Goal: Task Accomplishment & Management: Use online tool/utility

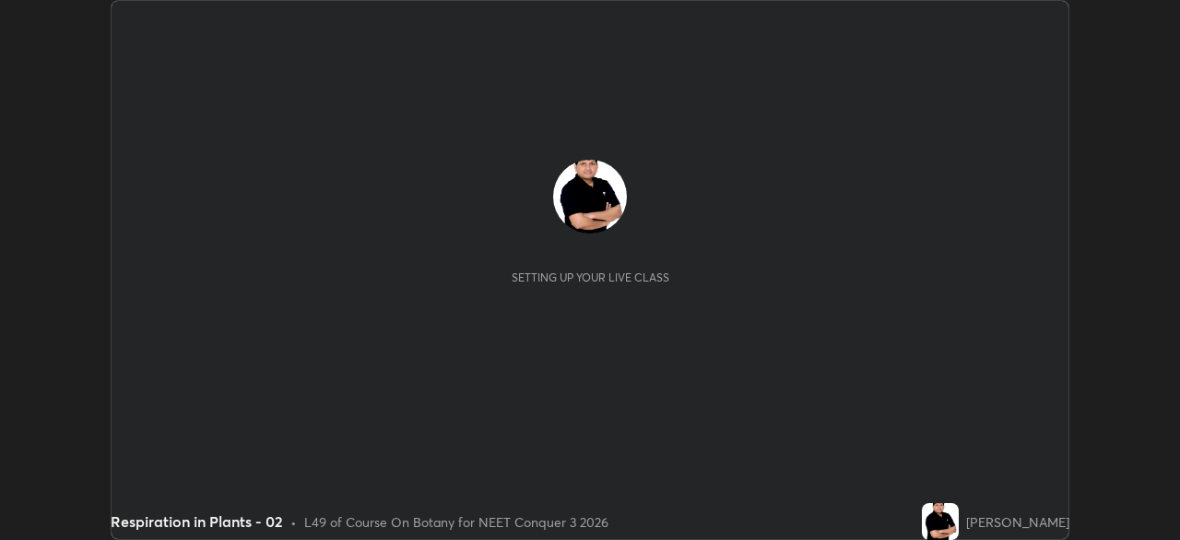
scroll to position [540, 1180]
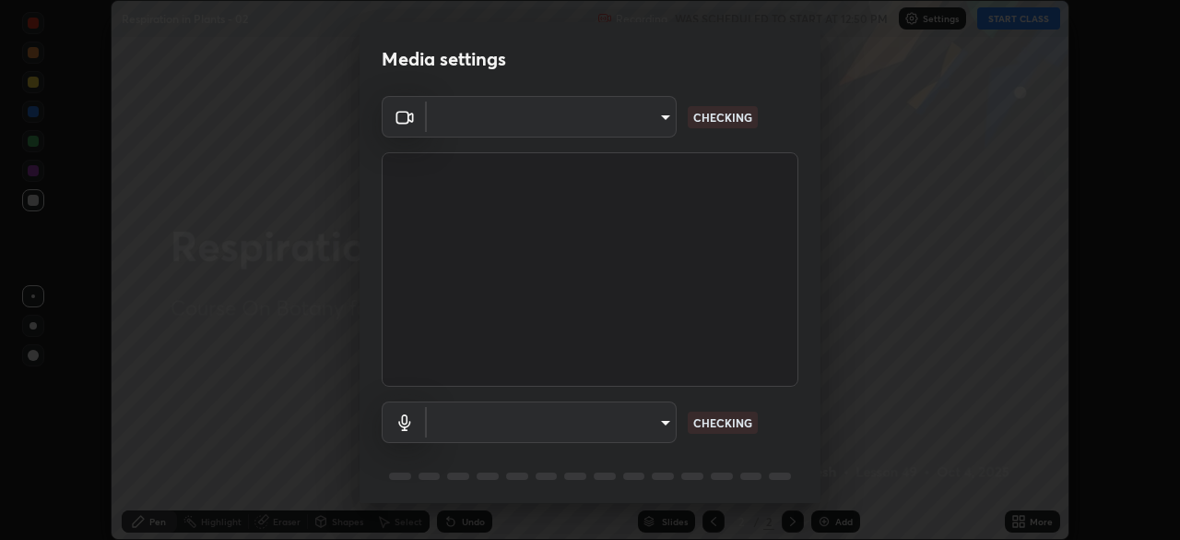
type input "bb042f4cef02672c8476b3eb7f28b41a7a7948f490d26ebfcad6535361d2bffd"
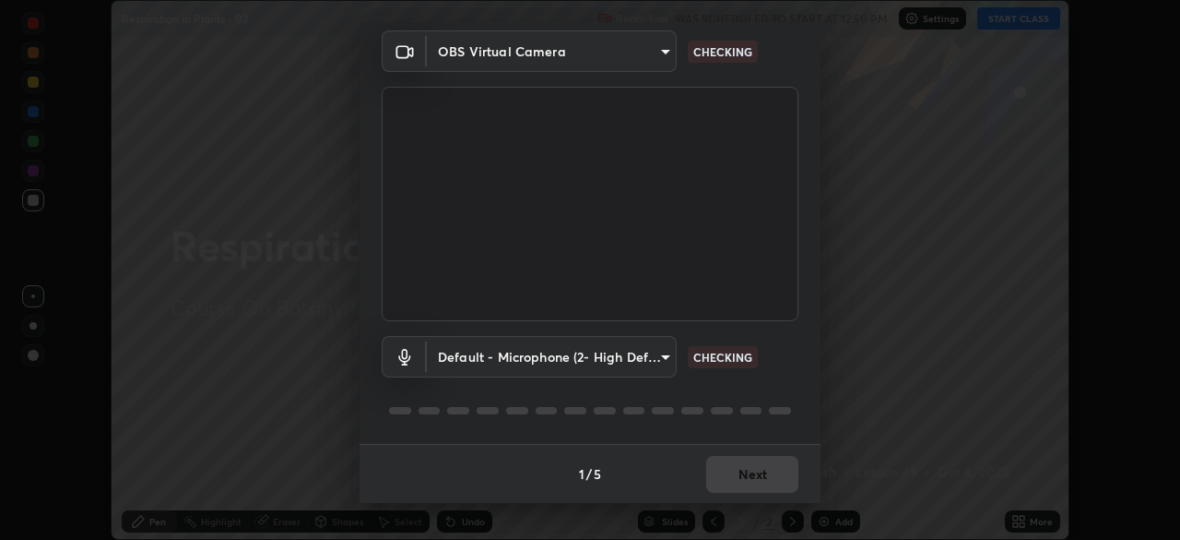
click at [664, 361] on body "Erase all Respiration in Plants - 02 Recording WAS SCHEDULED TO START AT 12:50 …" at bounding box center [590, 270] width 1180 height 540
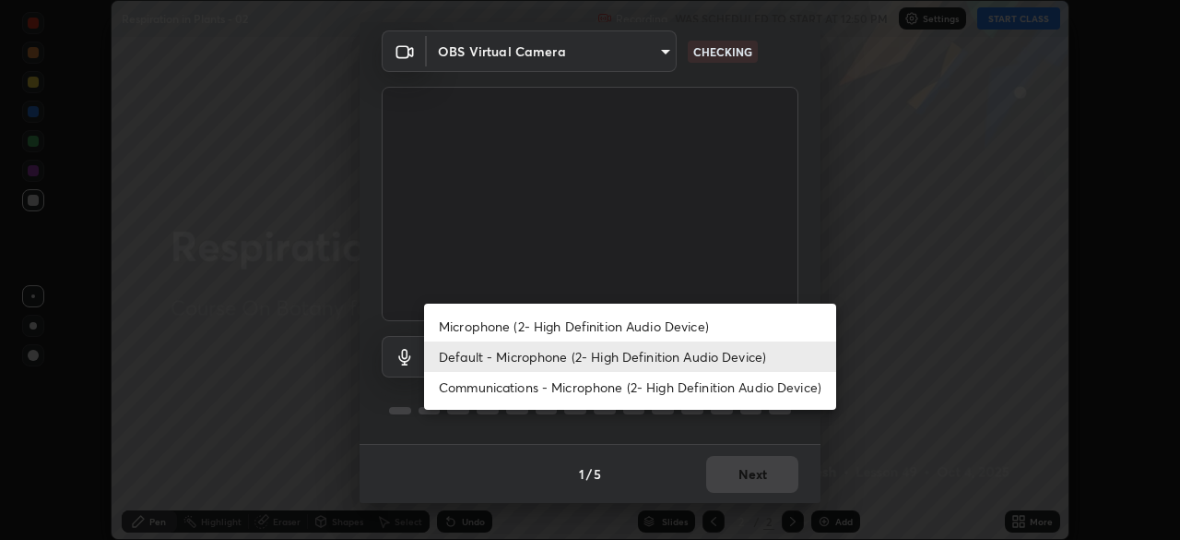
click at [662, 360] on li "Default - Microphone (2- High Definition Audio Device)" at bounding box center [630, 356] width 412 height 30
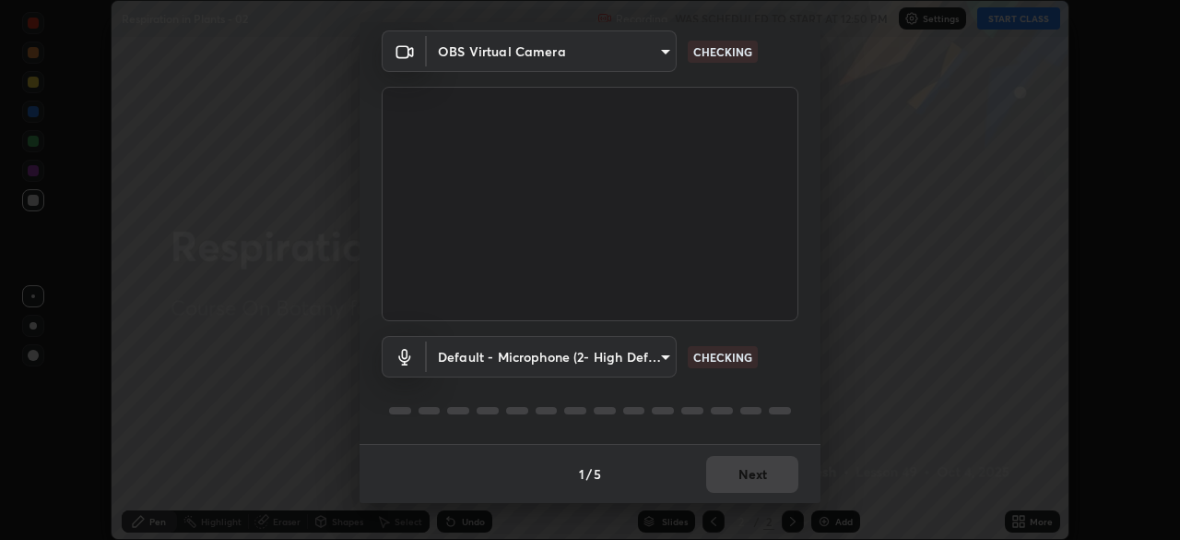
click at [660, 358] on body "Erase all Respiration in Plants - 02 Recording WAS SCHEDULED TO START AT 12:50 …" at bounding box center [590, 270] width 1180 height 540
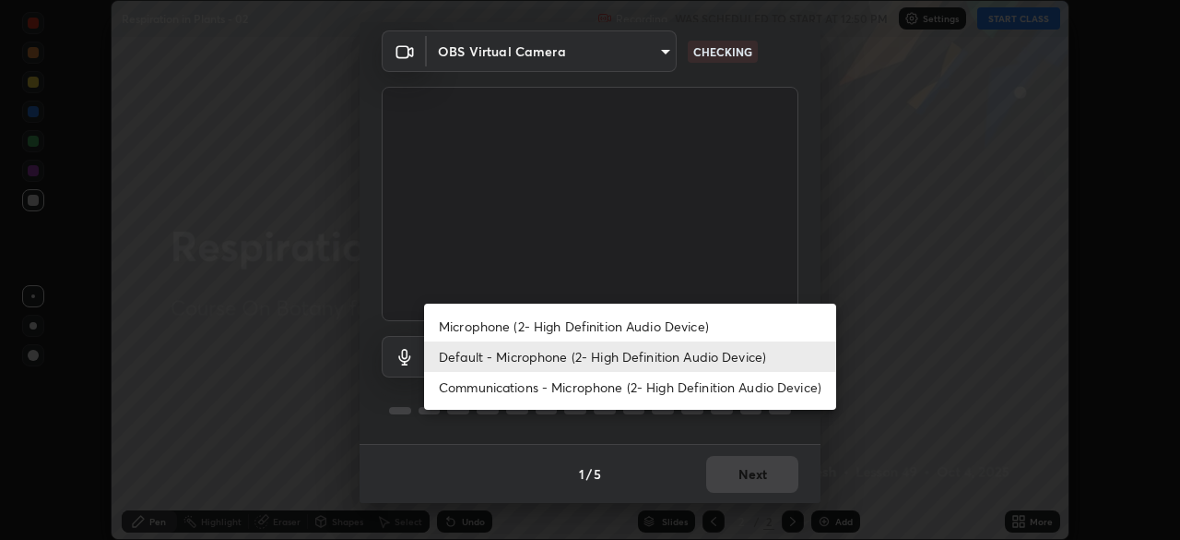
click at [660, 324] on li "Microphone (2- High Definition Audio Device)" at bounding box center [630, 326] width 412 height 30
type input "ff297609218b484df7a572b23aedce6778efdee4d86fe4d36753cf0347c012ea"
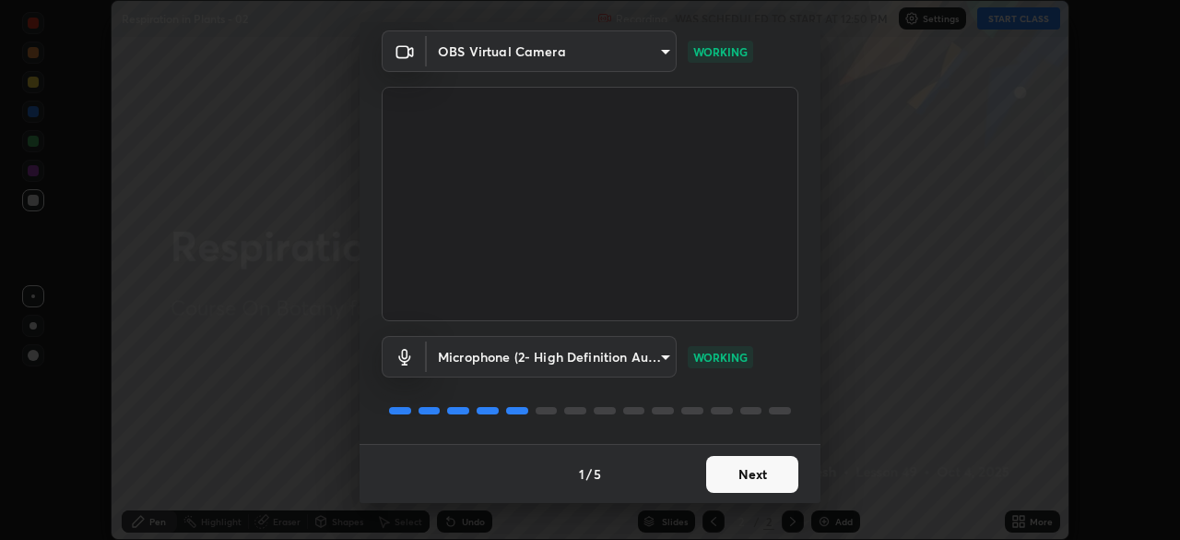
click at [755, 473] on button "Next" at bounding box center [752, 474] width 92 height 37
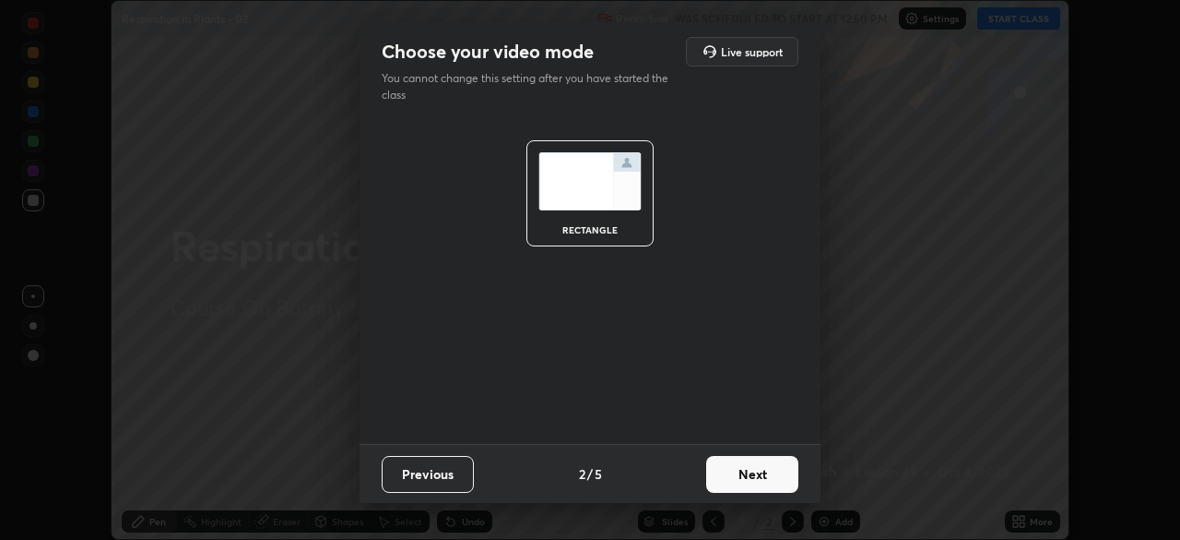
click at [744, 473] on button "Next" at bounding box center [752, 474] width 92 height 37
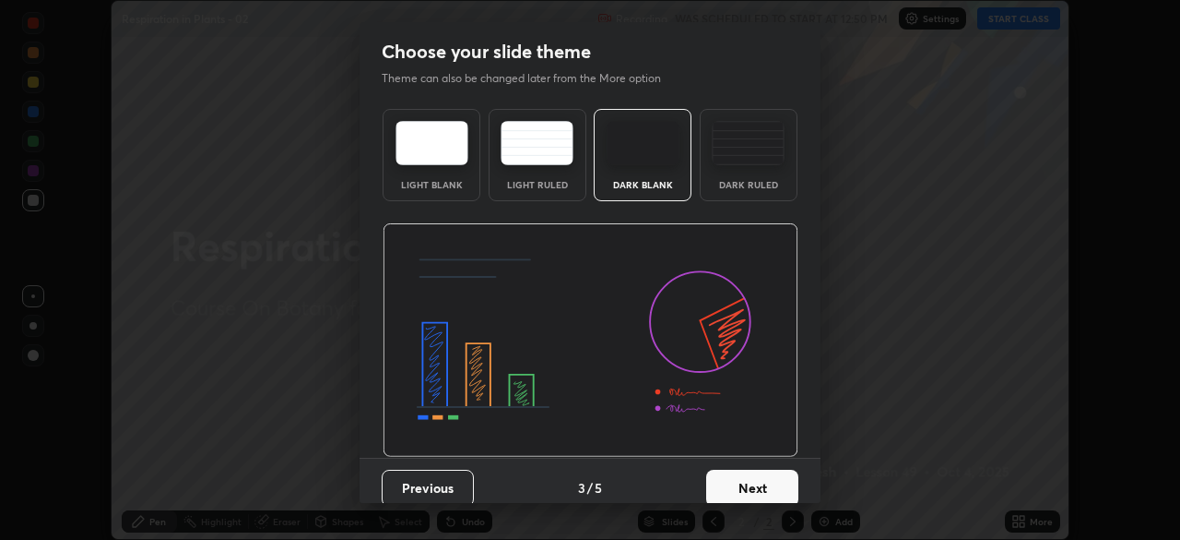
click at [748, 485] on button "Next" at bounding box center [752, 487] width 92 height 37
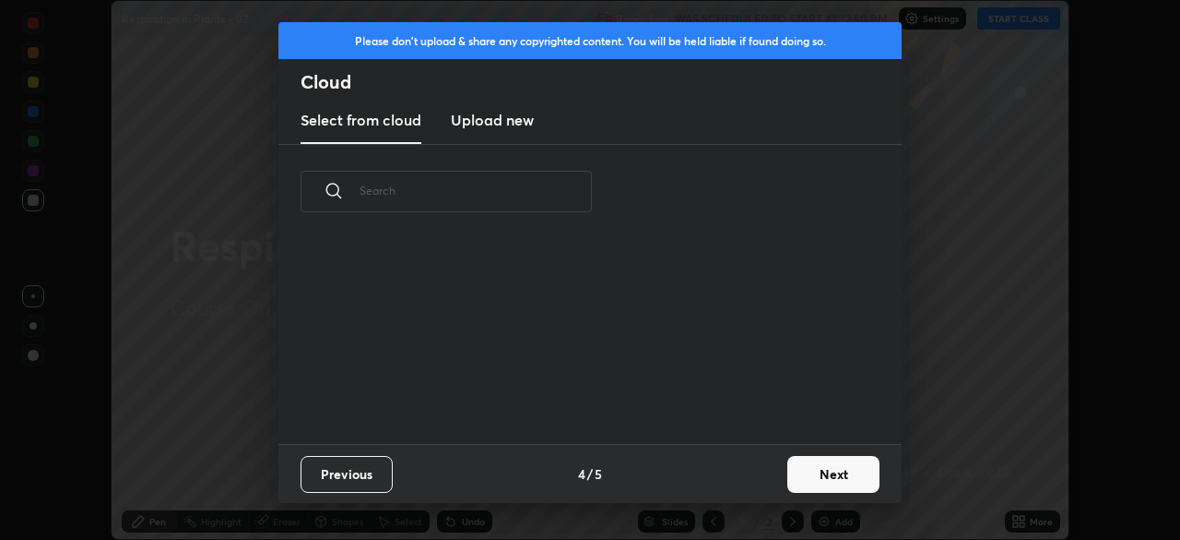
scroll to position [205, 592]
click at [818, 469] on button "Next" at bounding box center [834, 474] width 92 height 37
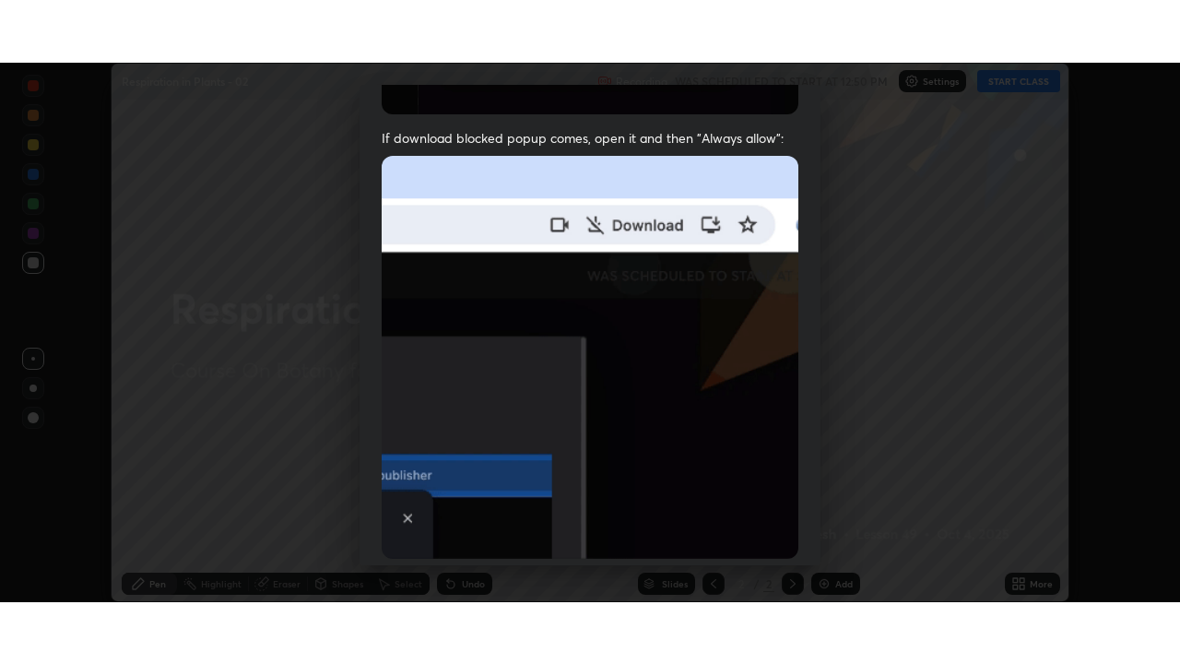
scroll to position [442, 0]
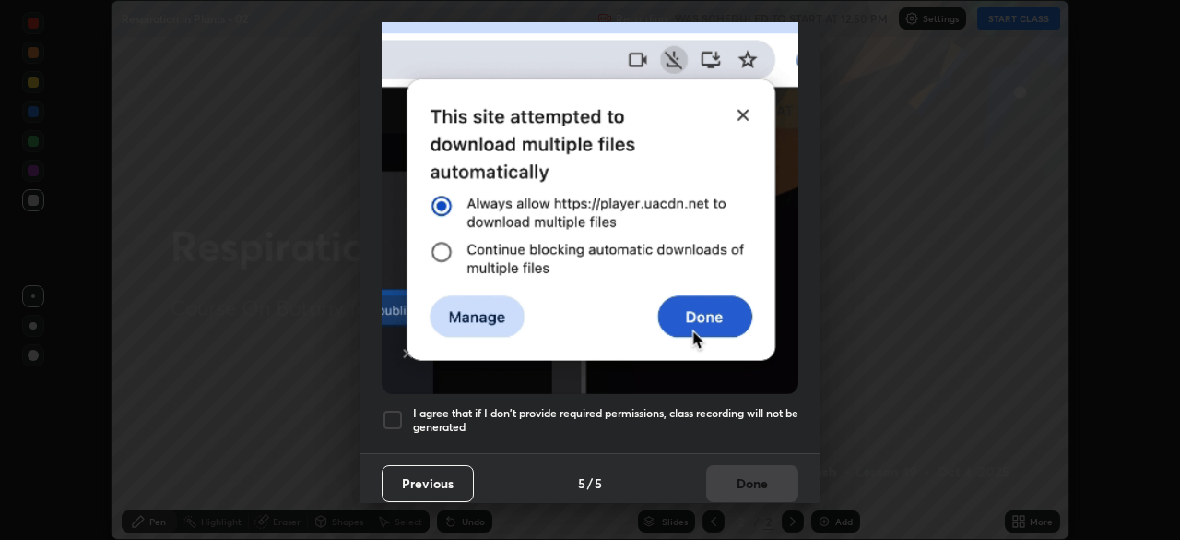
click at [394, 409] on div at bounding box center [393, 420] width 22 height 22
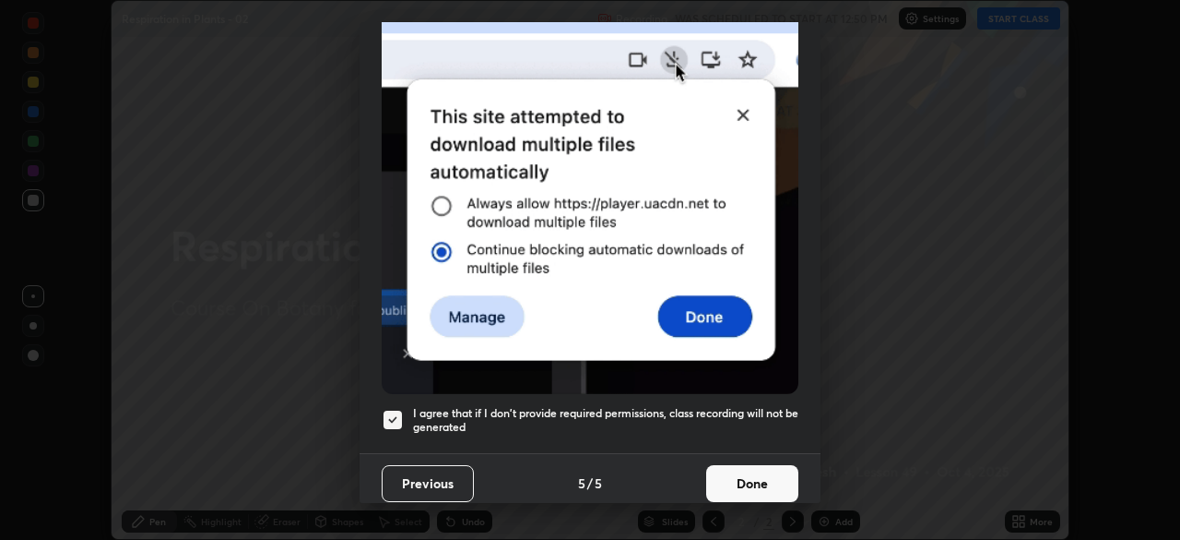
click at [744, 476] on button "Done" at bounding box center [752, 483] width 92 height 37
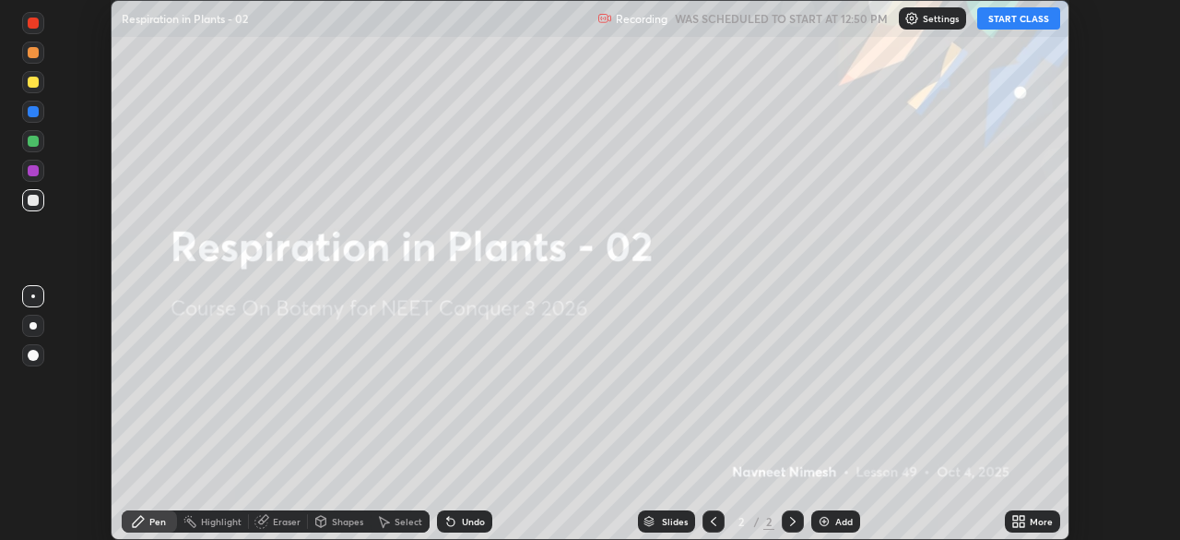
click at [1020, 523] on icon at bounding box center [1022, 524] width 5 height 5
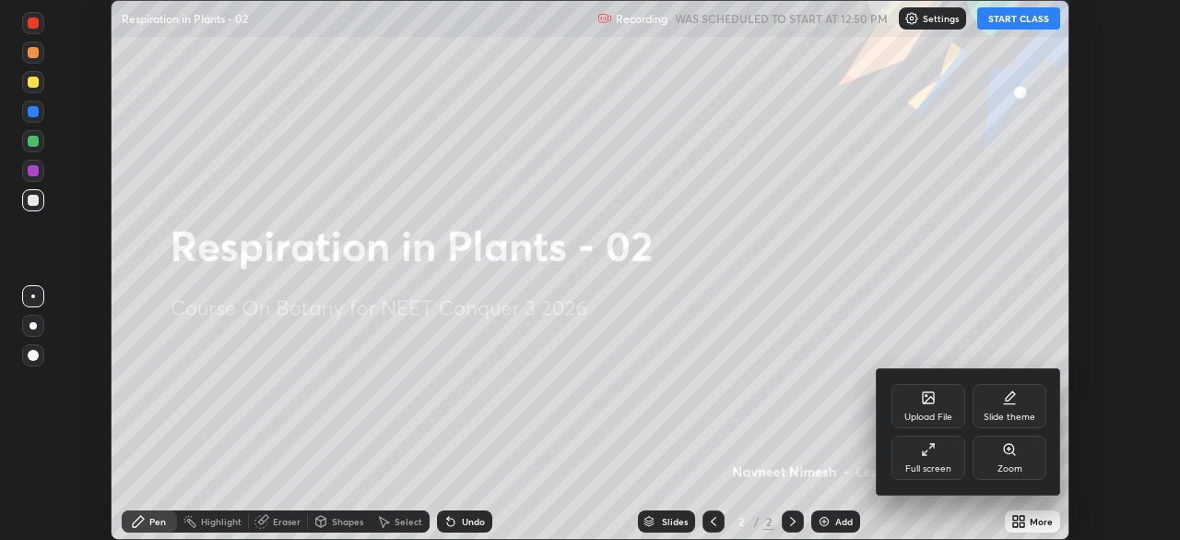
click at [923, 450] on icon at bounding box center [928, 449] width 15 height 15
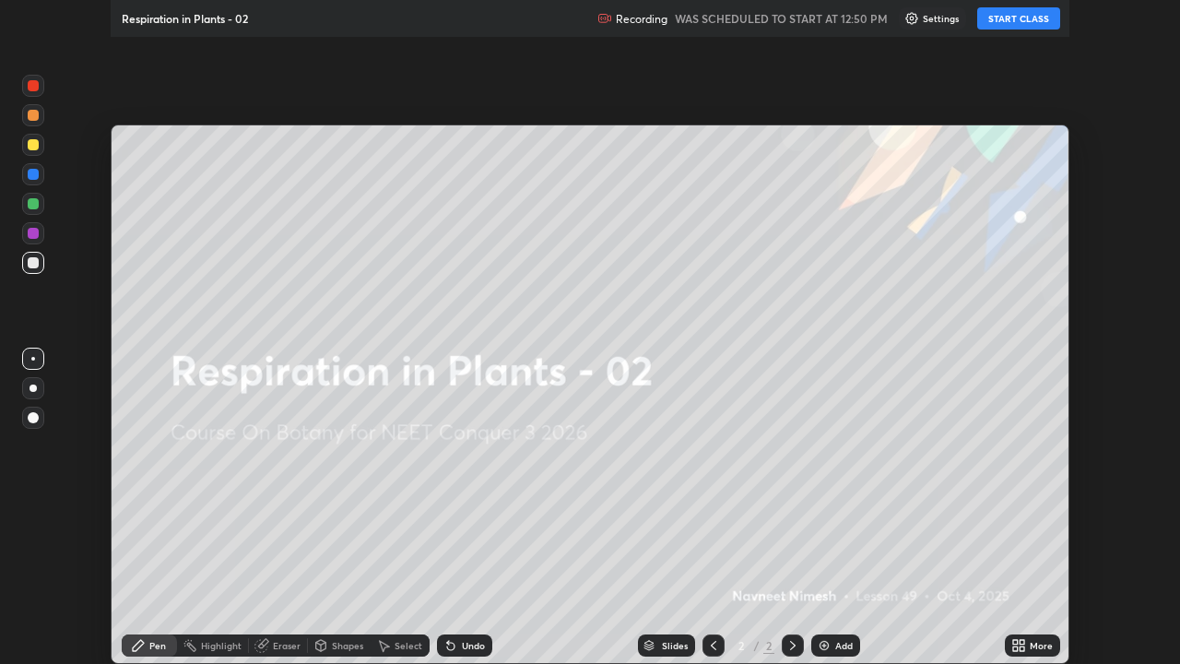
scroll to position [664, 1180]
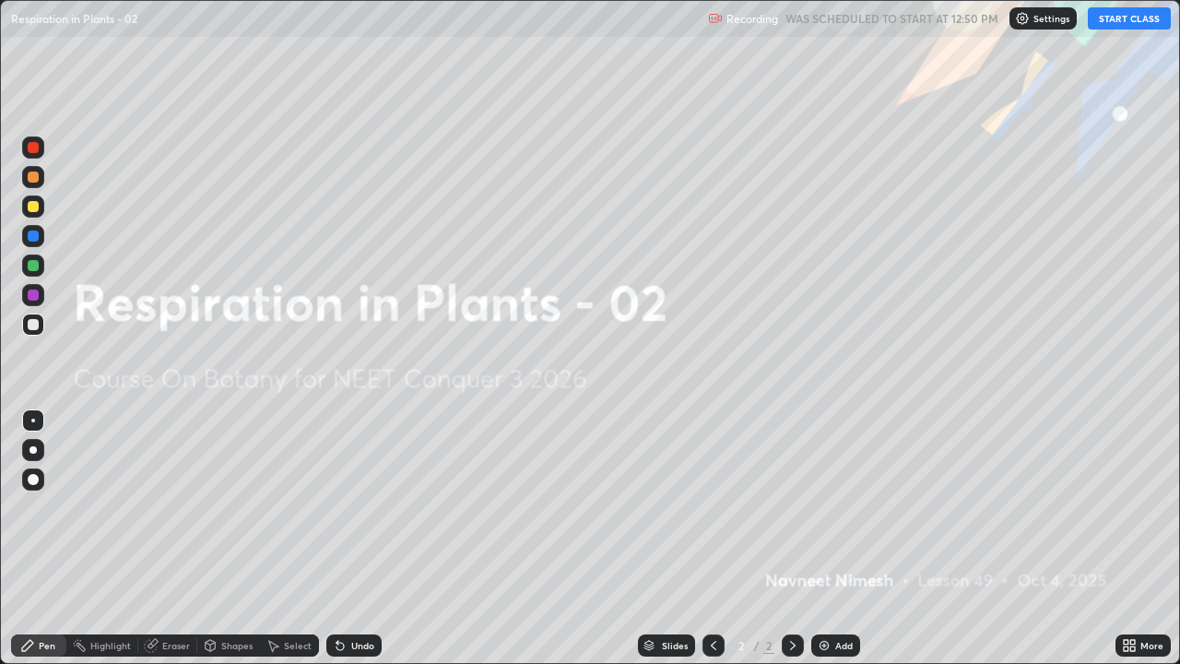
click at [1121, 27] on button "START CLASS" at bounding box center [1129, 18] width 83 height 22
click at [836, 539] on div "Add" at bounding box center [845, 645] width 18 height 9
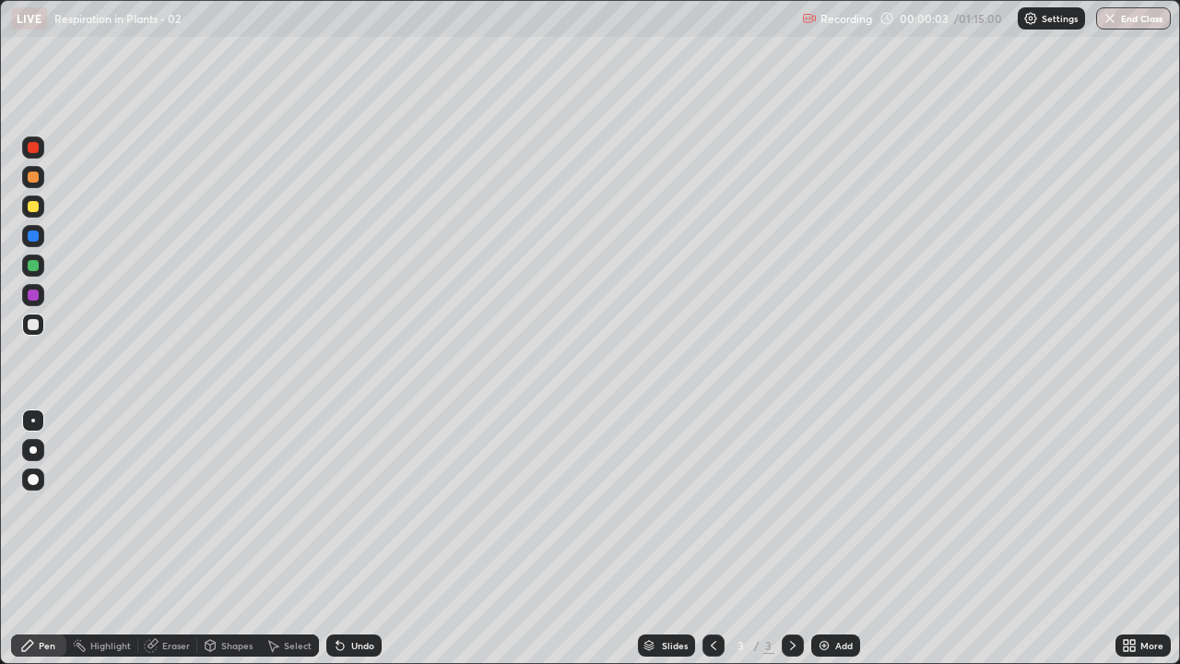
click at [41, 214] on div at bounding box center [33, 207] width 22 height 22
click at [35, 477] on div at bounding box center [33, 479] width 11 height 11
click at [36, 264] on div at bounding box center [33, 265] width 11 height 11
click at [29, 323] on div at bounding box center [33, 324] width 11 height 11
click at [333, 539] on icon at bounding box center [340, 645] width 15 height 15
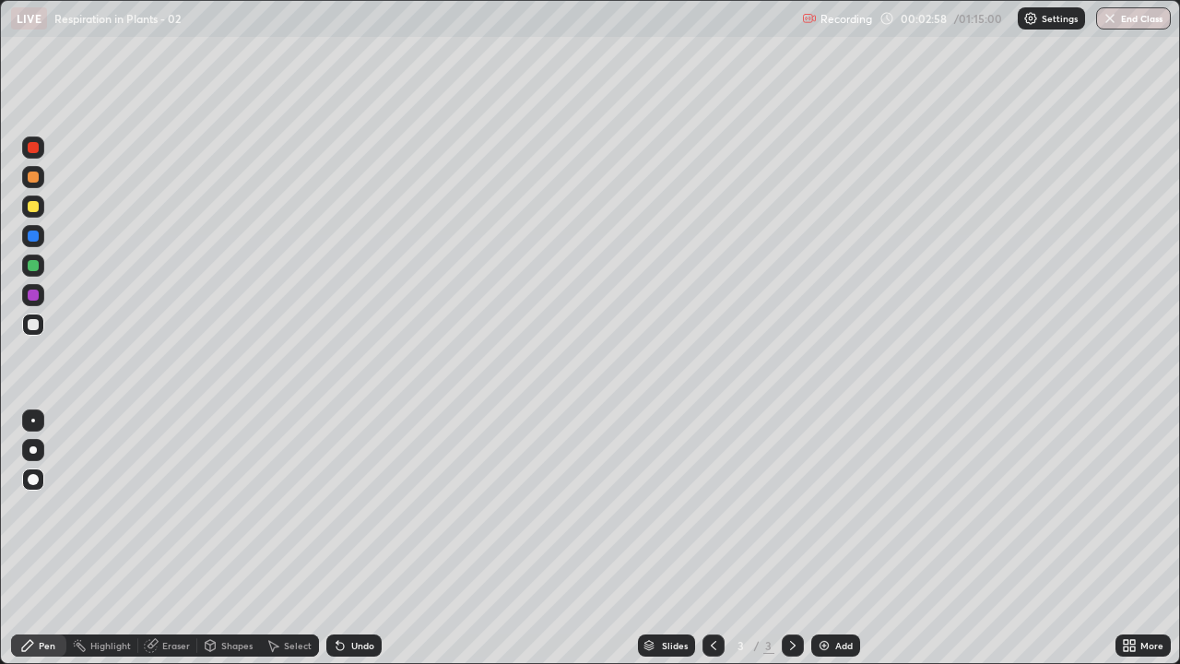
click at [37, 182] on div at bounding box center [33, 177] width 22 height 22
click at [40, 326] on div at bounding box center [33, 325] width 22 height 22
click at [43, 239] on div at bounding box center [33, 236] width 22 height 22
click at [338, 539] on icon at bounding box center [340, 646] width 7 height 7
click at [34, 321] on div at bounding box center [33, 324] width 11 height 11
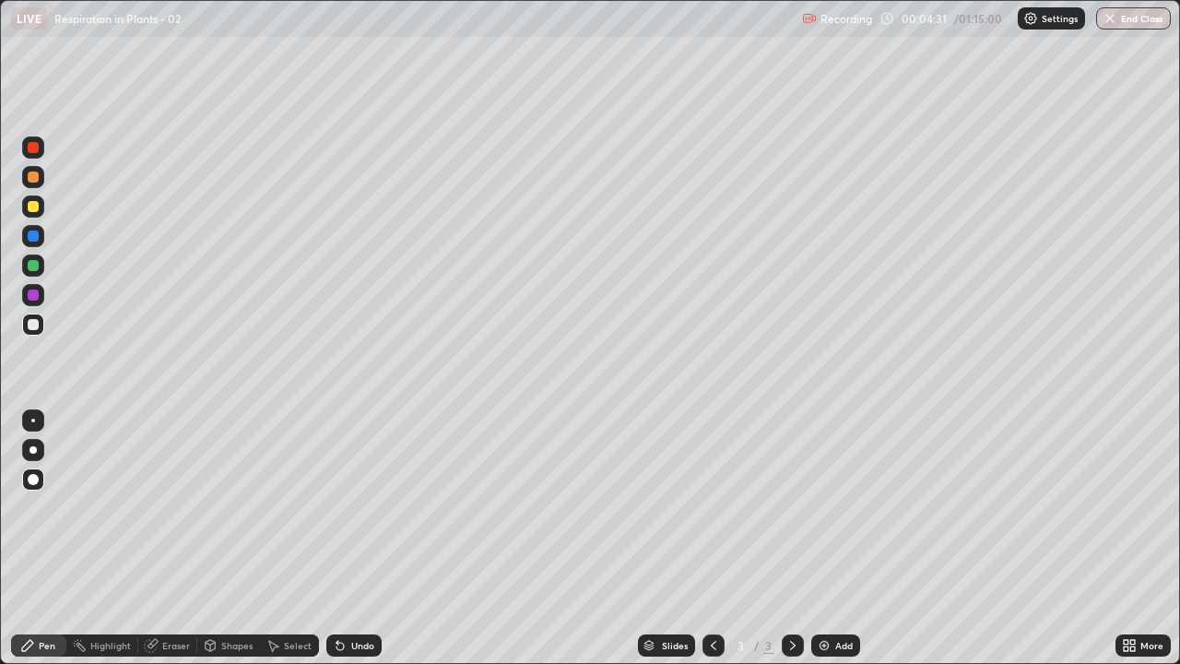
click at [835, 539] on div "Add" at bounding box center [836, 645] width 49 height 22
click at [34, 207] on div at bounding box center [33, 206] width 11 height 11
click at [38, 324] on div at bounding box center [33, 324] width 11 height 11
click at [33, 208] on div at bounding box center [33, 206] width 11 height 11
click at [35, 326] on div at bounding box center [33, 324] width 11 height 11
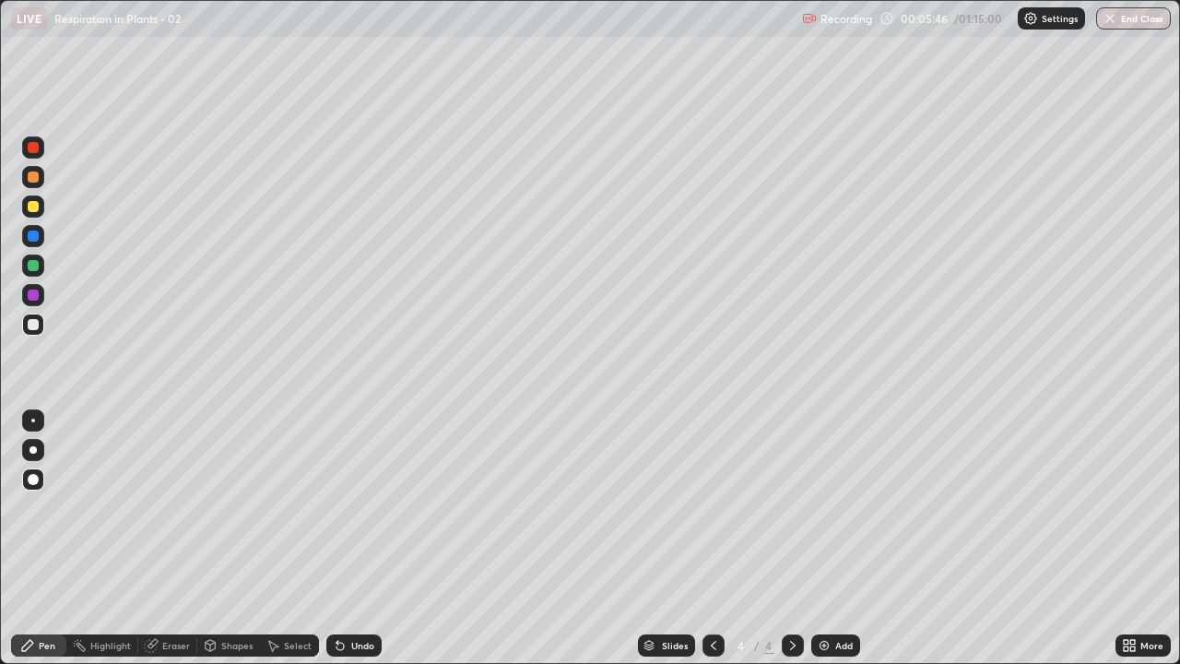
click at [35, 298] on div at bounding box center [33, 295] width 11 height 11
click at [34, 325] on div at bounding box center [33, 324] width 11 height 11
click at [34, 295] on div at bounding box center [33, 295] width 11 height 11
click at [36, 236] on div at bounding box center [33, 236] width 11 height 11
click at [37, 215] on div at bounding box center [33, 207] width 22 height 22
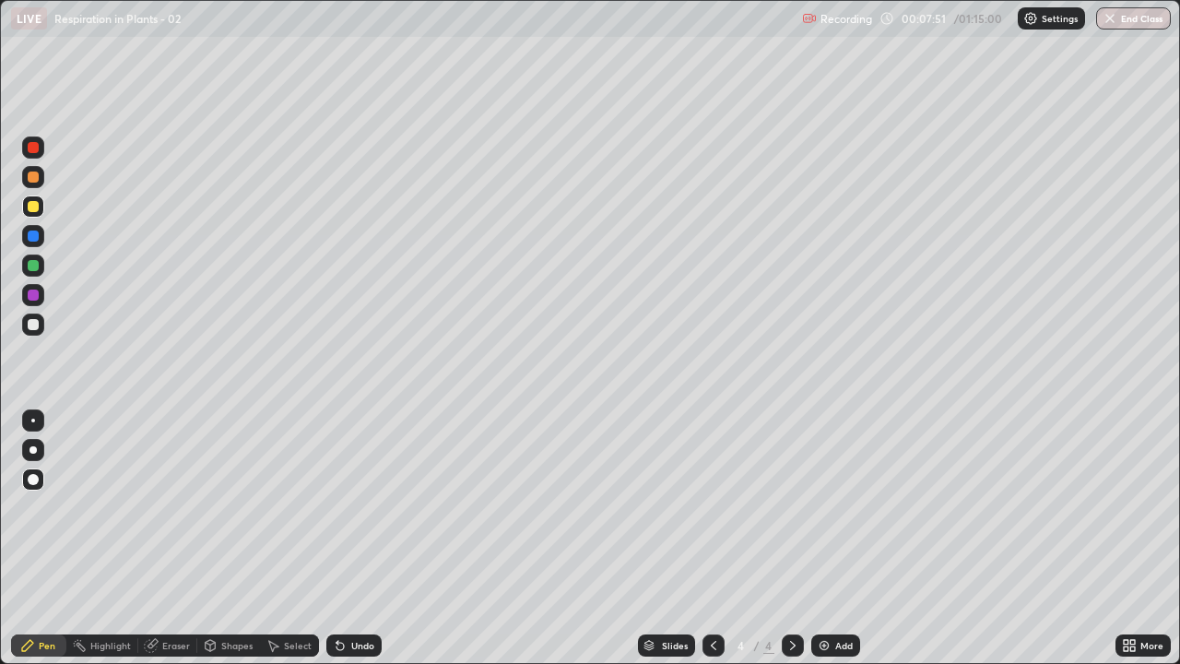
click at [348, 539] on div "Undo" at bounding box center [353, 645] width 55 height 22
click at [337, 539] on icon at bounding box center [338, 642] width 2 height 2
click at [34, 325] on div at bounding box center [33, 324] width 11 height 11
click at [40, 296] on div at bounding box center [33, 295] width 22 height 22
click at [34, 207] on div at bounding box center [33, 206] width 11 height 11
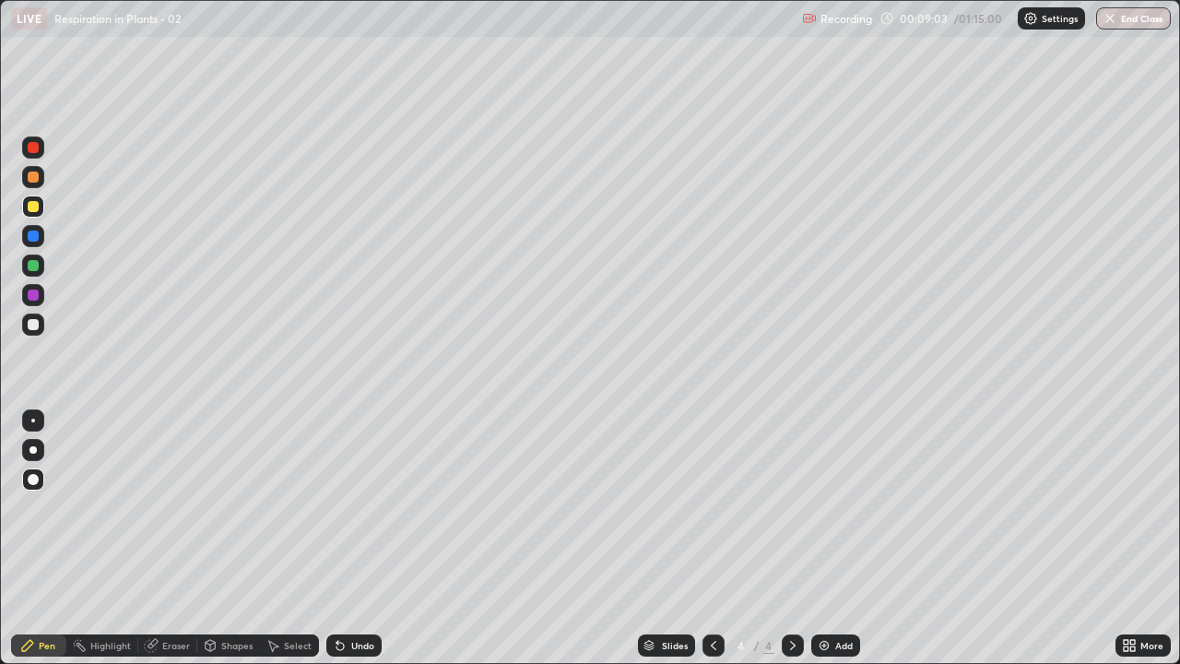
click at [339, 539] on icon at bounding box center [340, 646] width 7 height 7
click at [337, 539] on icon at bounding box center [338, 642] width 2 height 2
click at [41, 325] on div at bounding box center [33, 325] width 22 height 22
click at [41, 295] on div at bounding box center [33, 295] width 22 height 22
click at [35, 326] on div at bounding box center [33, 324] width 11 height 11
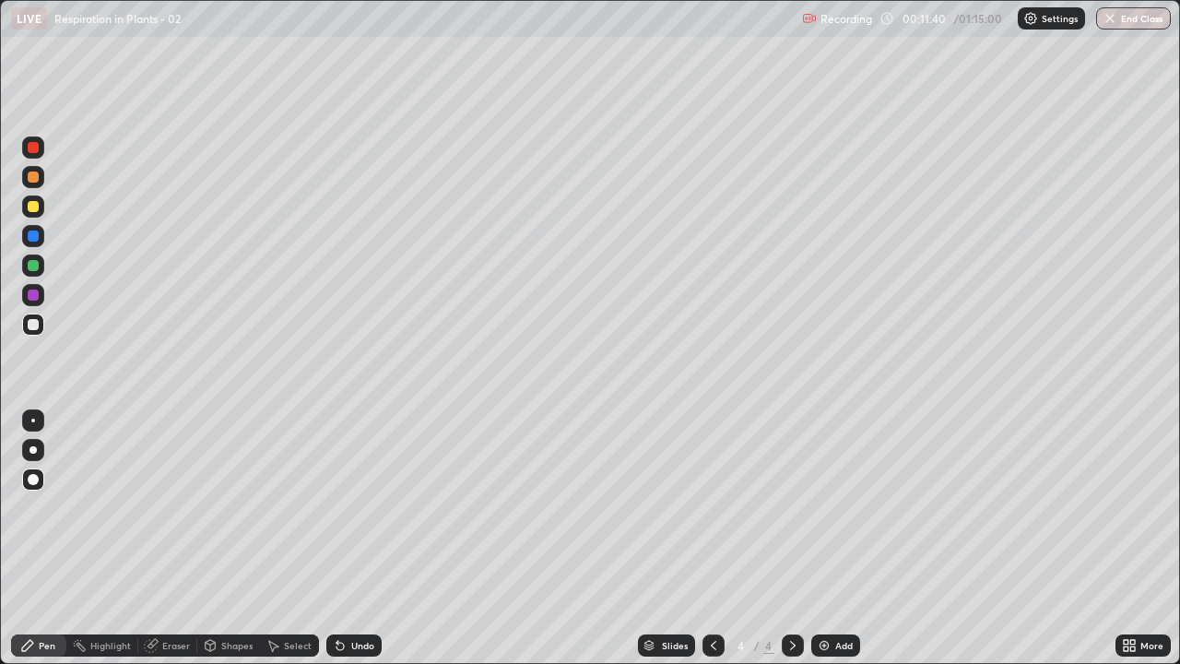
click at [231, 539] on div "Shapes" at bounding box center [236, 645] width 31 height 9
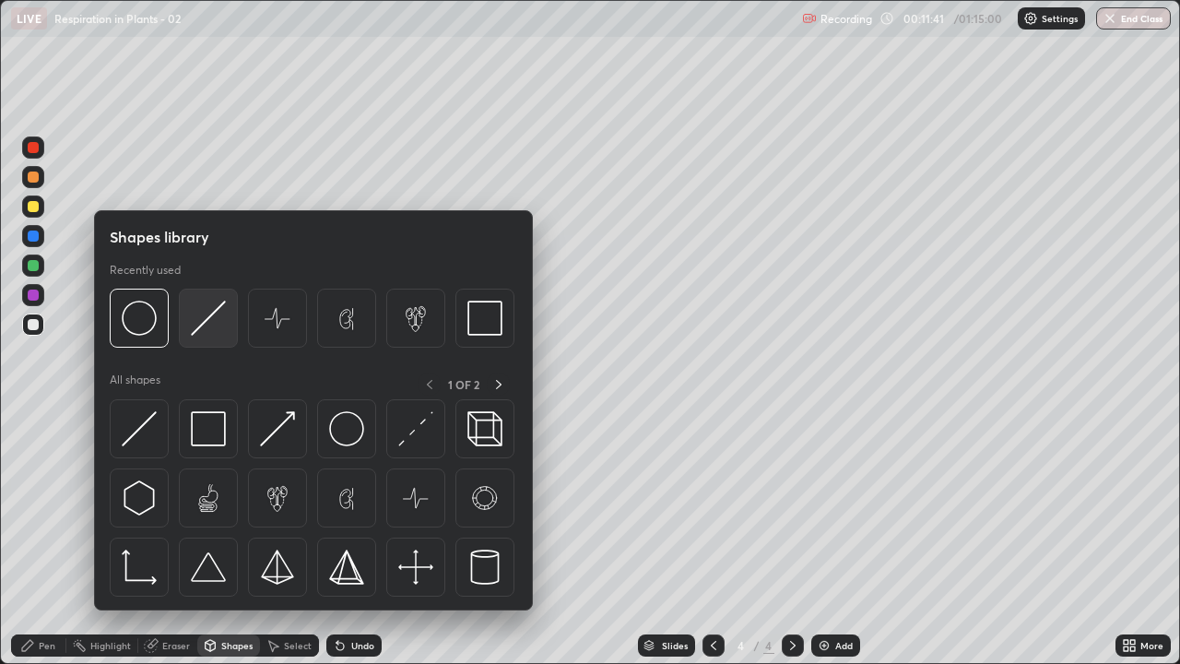
click at [203, 317] on img at bounding box center [208, 318] width 35 height 35
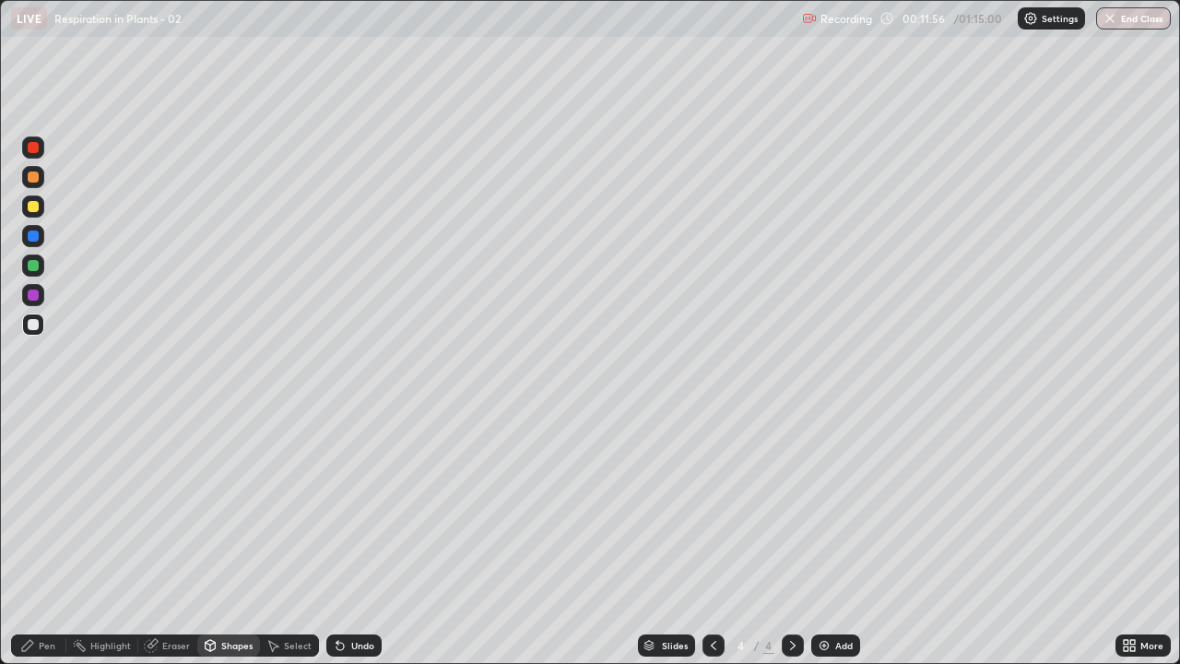
click at [33, 211] on div at bounding box center [33, 206] width 11 height 11
click at [44, 539] on div "Pen" at bounding box center [38, 645] width 55 height 22
click at [337, 539] on icon at bounding box center [340, 646] width 7 height 7
click at [34, 327] on div at bounding box center [33, 324] width 11 height 11
click at [35, 295] on div at bounding box center [33, 295] width 11 height 11
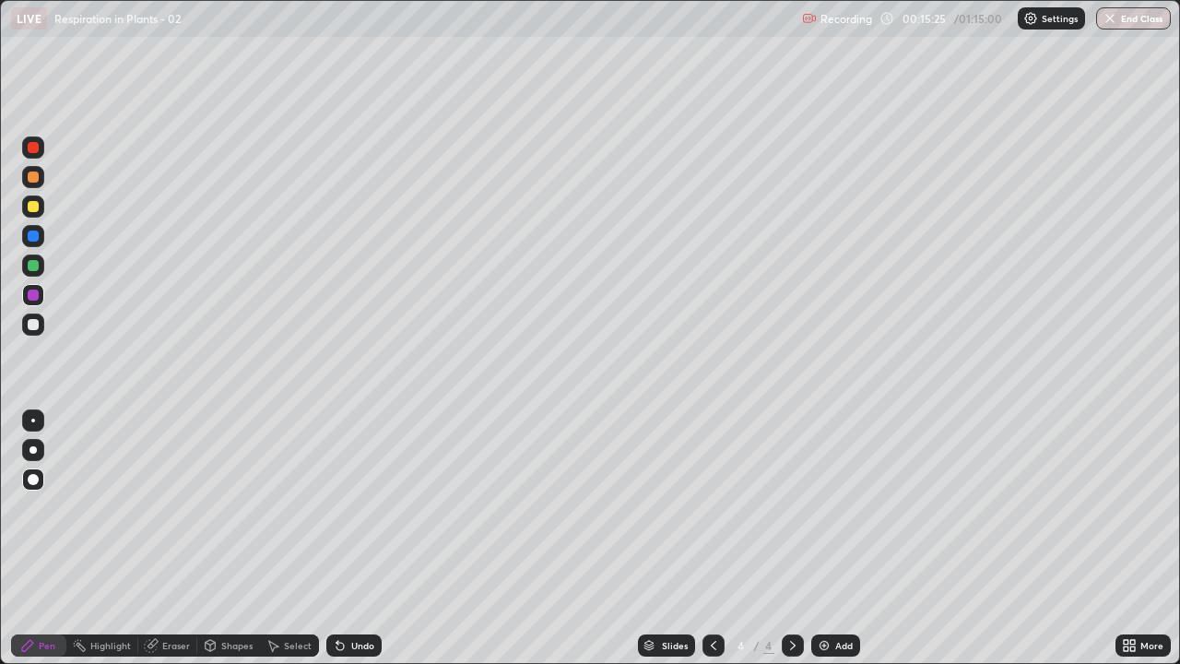
click at [351, 539] on div "Undo" at bounding box center [362, 645] width 23 height 9
click at [41, 321] on div at bounding box center [33, 325] width 22 height 22
click at [34, 324] on div at bounding box center [33, 324] width 11 height 11
click at [34, 207] on div at bounding box center [33, 206] width 11 height 11
click at [349, 539] on div "Undo" at bounding box center [353, 645] width 55 height 22
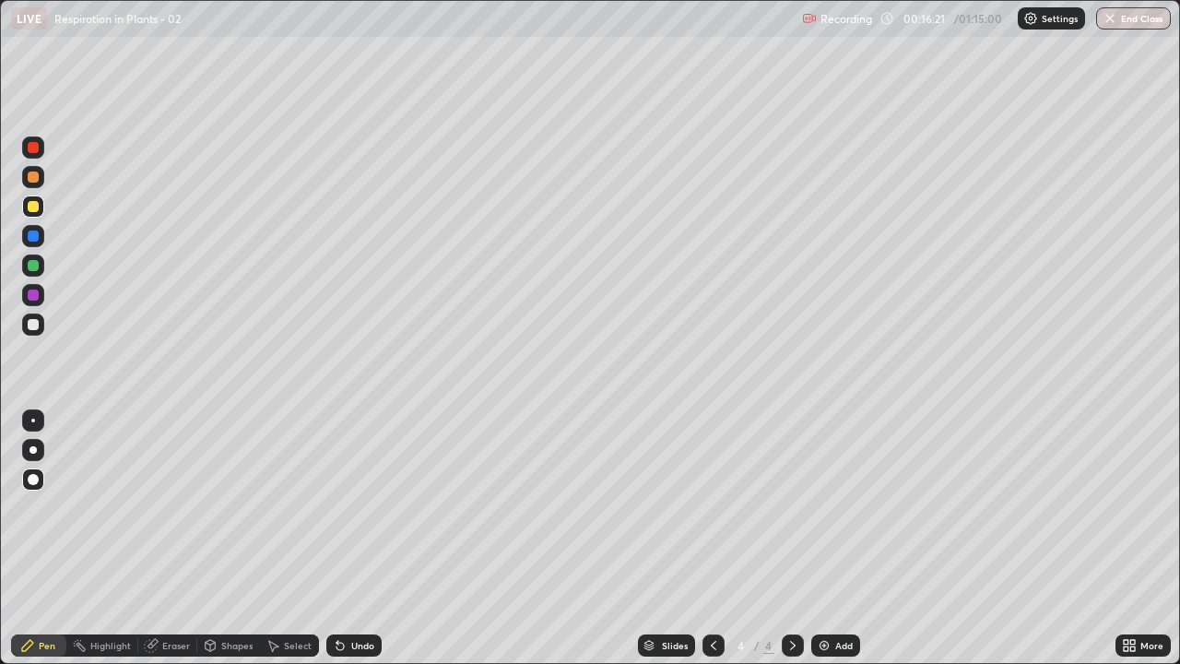
click at [34, 322] on div at bounding box center [33, 324] width 11 height 11
click at [40, 293] on div at bounding box center [33, 295] width 22 height 22
click at [42, 243] on div at bounding box center [33, 236] width 22 height 22
click at [345, 539] on icon at bounding box center [340, 645] width 15 height 15
click at [30, 152] on div at bounding box center [33, 147] width 11 height 11
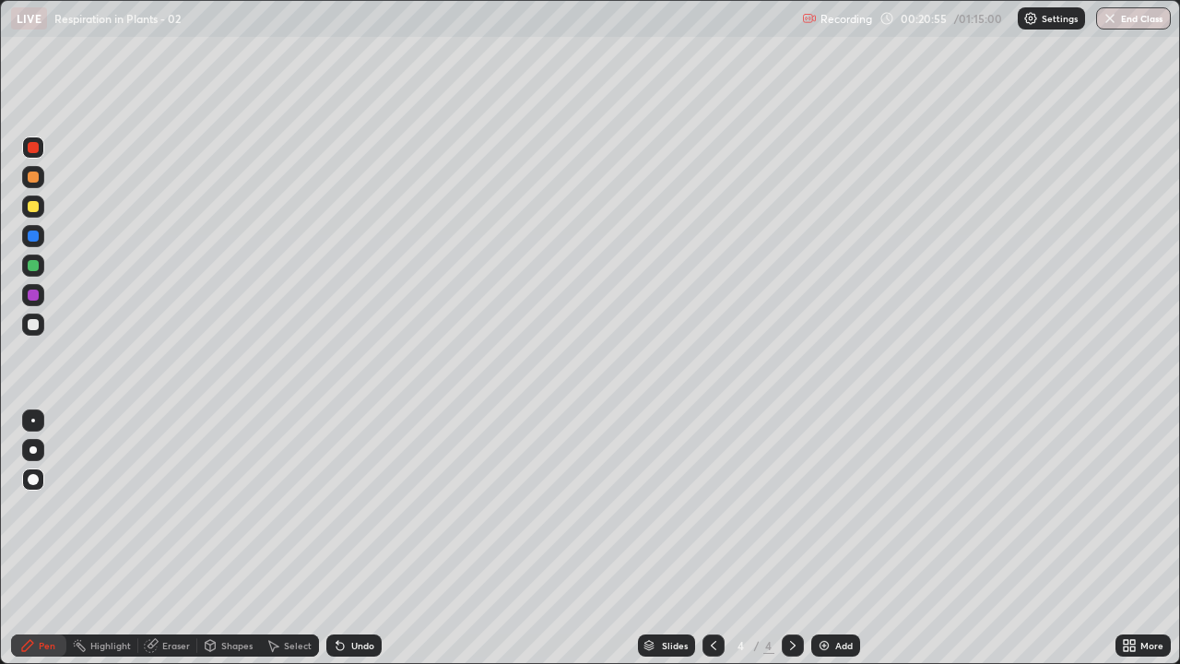
click at [32, 181] on div at bounding box center [33, 177] width 11 height 11
click at [40, 208] on div at bounding box center [33, 207] width 22 height 22
click at [41, 324] on div at bounding box center [33, 325] width 22 height 22
click at [38, 298] on div at bounding box center [33, 295] width 11 height 11
click at [37, 324] on div at bounding box center [33, 324] width 11 height 11
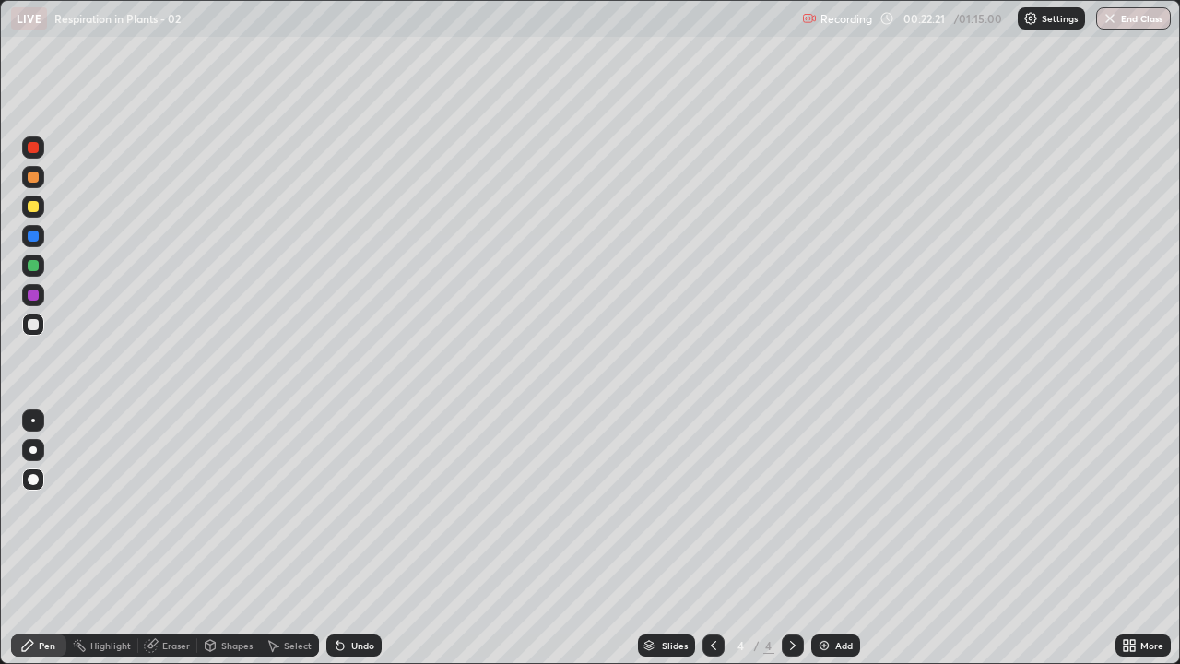
click at [42, 300] on div at bounding box center [33, 295] width 22 height 22
click at [37, 216] on div at bounding box center [33, 207] width 22 height 22
click at [36, 319] on div at bounding box center [33, 324] width 11 height 11
click at [41, 292] on div at bounding box center [33, 295] width 22 height 22
click at [34, 207] on div at bounding box center [33, 206] width 11 height 11
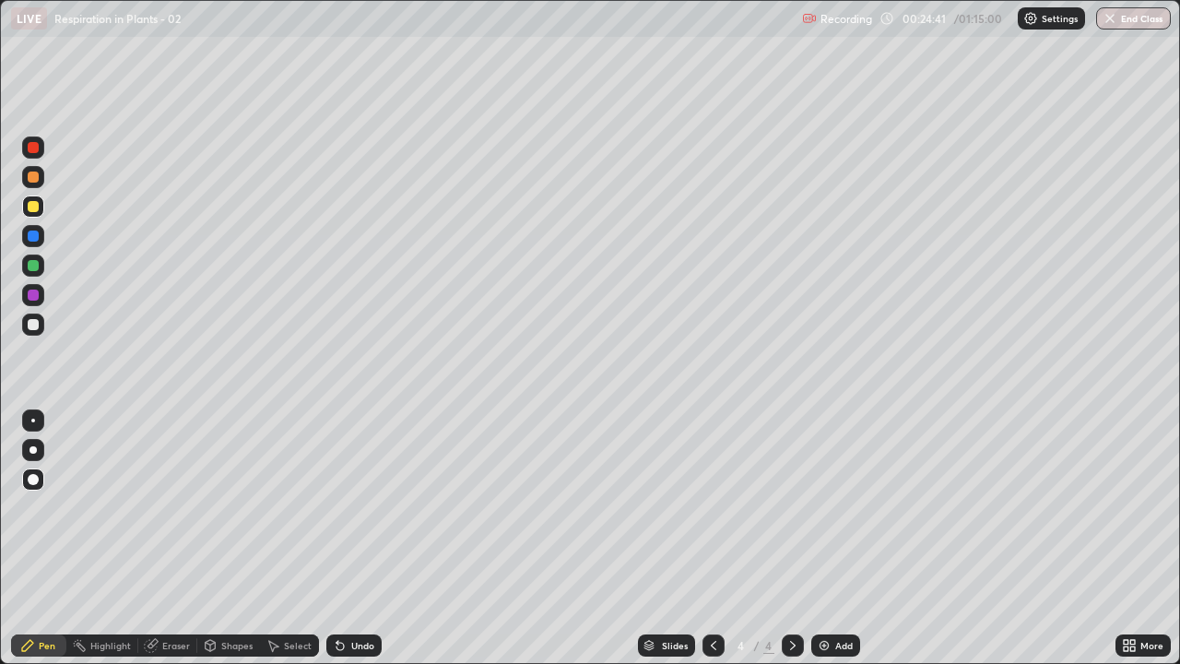
click at [39, 273] on div at bounding box center [33, 266] width 22 height 22
click at [37, 208] on div at bounding box center [33, 206] width 11 height 11
click at [41, 324] on div at bounding box center [33, 325] width 22 height 22
click at [40, 295] on div at bounding box center [33, 295] width 22 height 22
click at [32, 213] on div at bounding box center [33, 207] width 22 height 22
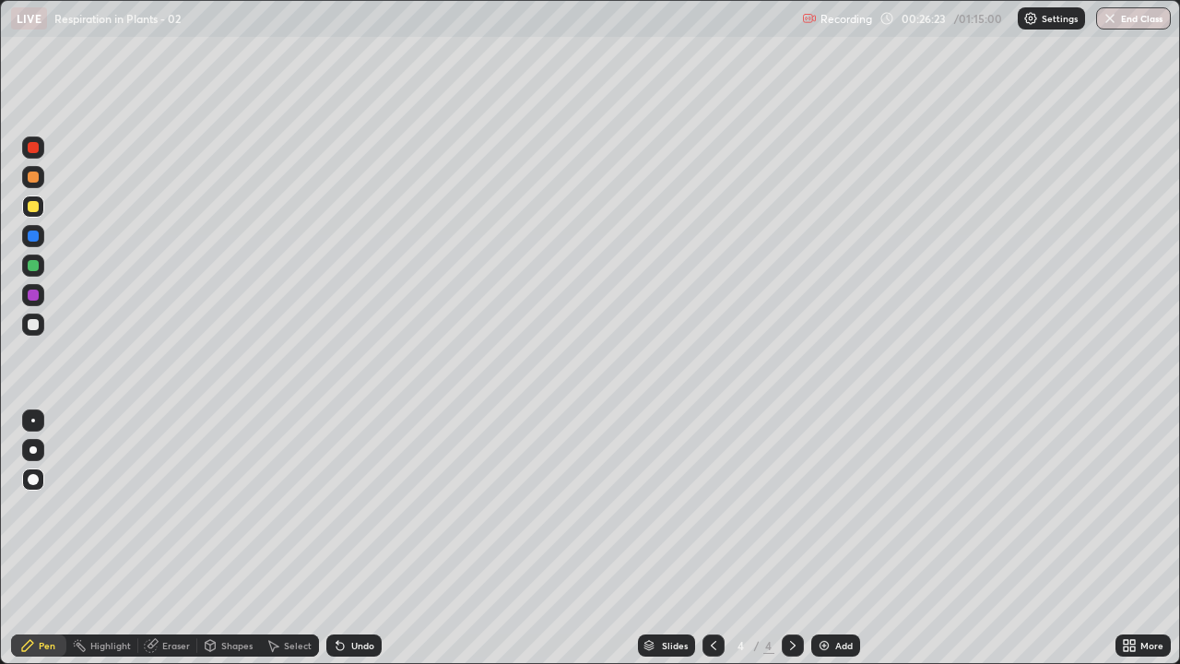
click at [33, 295] on div at bounding box center [33, 295] width 11 height 11
click at [34, 323] on div at bounding box center [33, 324] width 11 height 11
click at [836, 539] on div "Add" at bounding box center [845, 645] width 18 height 9
click at [43, 184] on div at bounding box center [33, 177] width 22 height 30
click at [35, 207] on div at bounding box center [33, 206] width 11 height 11
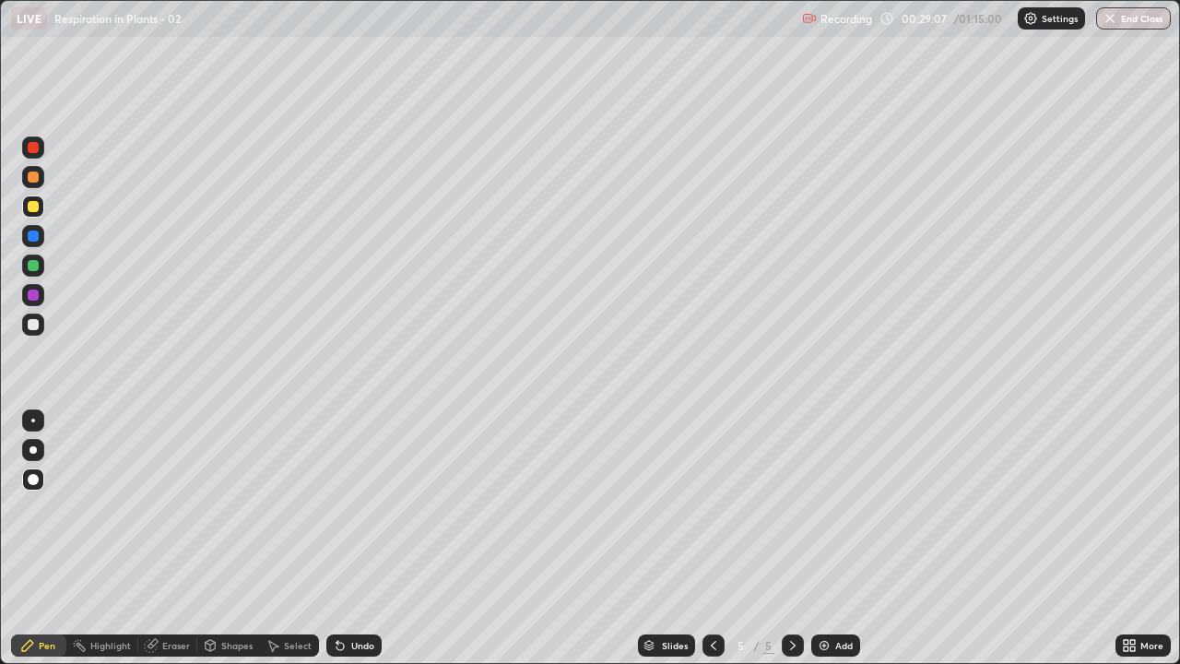
click at [36, 325] on div at bounding box center [33, 324] width 11 height 11
click at [708, 539] on icon at bounding box center [713, 645] width 15 height 15
click at [792, 539] on icon at bounding box center [793, 645] width 15 height 15
click at [36, 207] on div at bounding box center [33, 206] width 11 height 11
click at [32, 240] on div at bounding box center [33, 236] width 11 height 11
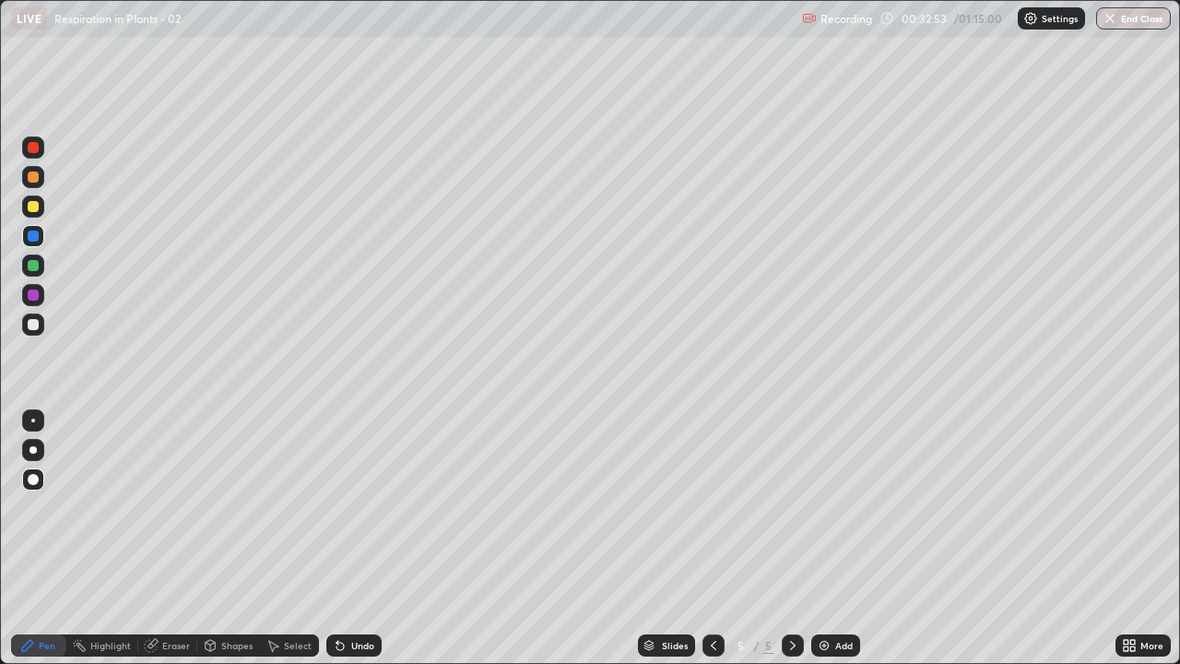
click at [33, 325] on div at bounding box center [33, 324] width 11 height 11
click at [36, 264] on div at bounding box center [33, 265] width 11 height 11
click at [337, 539] on icon at bounding box center [338, 642] width 2 height 2
click at [349, 539] on div "Undo" at bounding box center [353, 645] width 55 height 22
click at [38, 294] on div at bounding box center [33, 295] width 11 height 11
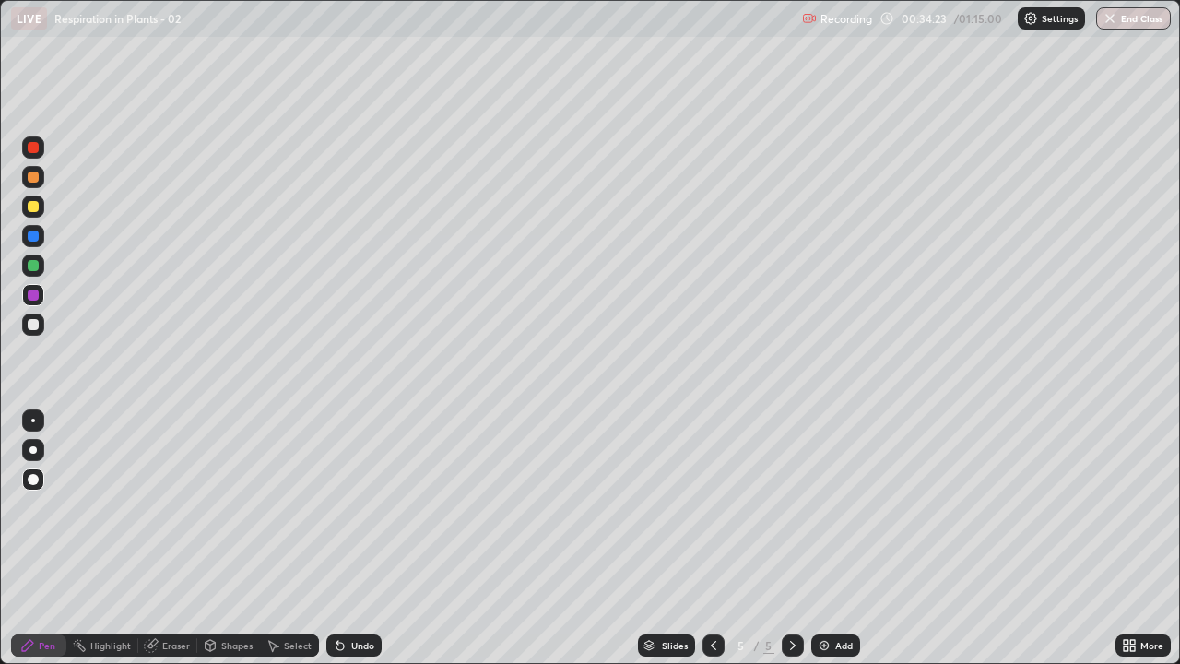
click at [31, 322] on div at bounding box center [33, 324] width 11 height 11
click at [176, 539] on div "Eraser" at bounding box center [176, 645] width 28 height 9
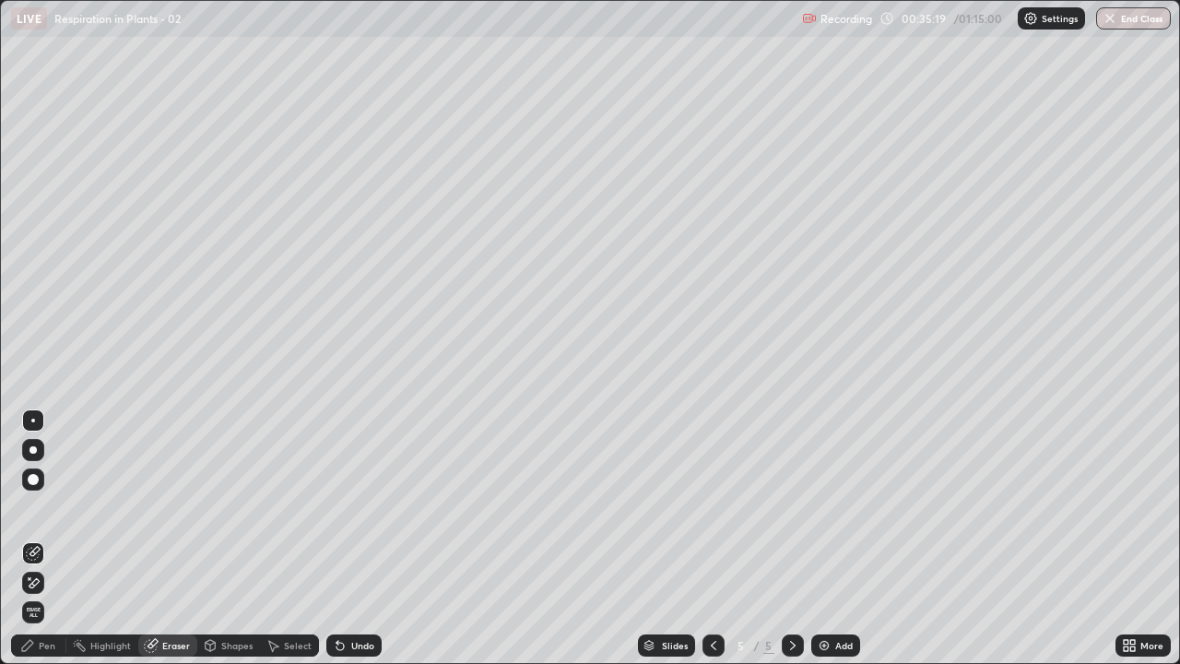
click at [30, 539] on icon at bounding box center [30, 578] width 2 height 2
click at [54, 539] on div "Pen" at bounding box center [47, 645] width 17 height 9
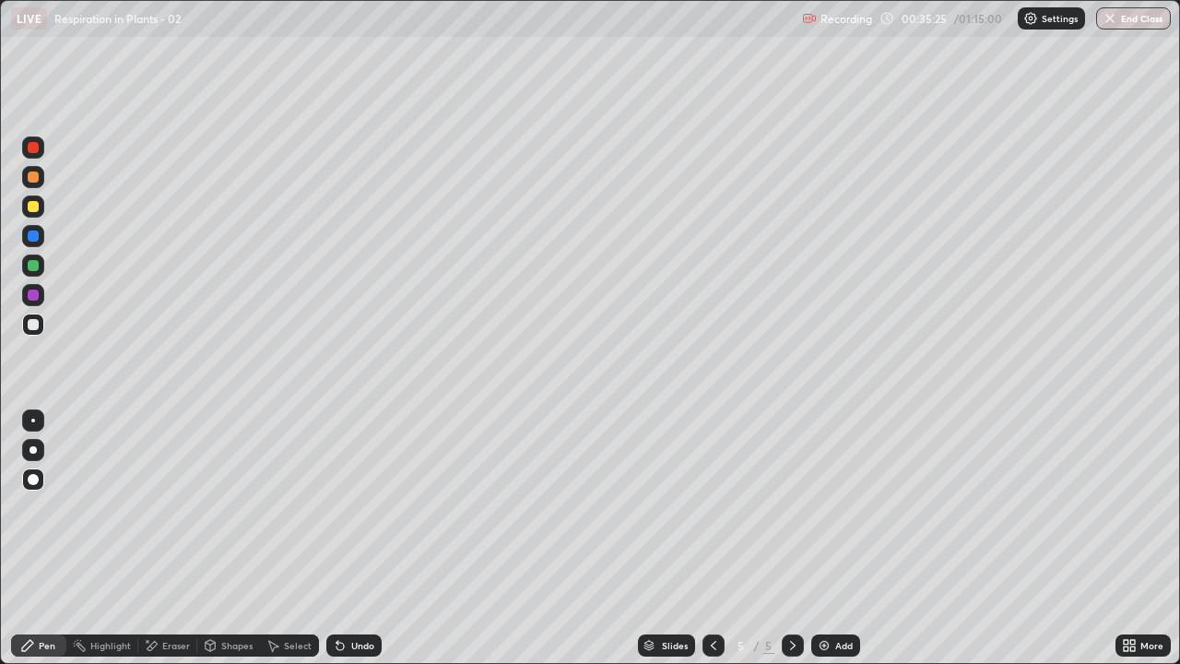
click at [33, 148] on div at bounding box center [33, 147] width 11 height 11
click at [34, 323] on div at bounding box center [33, 324] width 11 height 11
click at [38, 151] on div at bounding box center [33, 147] width 22 height 22
click at [33, 324] on div at bounding box center [33, 324] width 11 height 11
click at [712, 539] on icon at bounding box center [713, 645] width 15 height 15
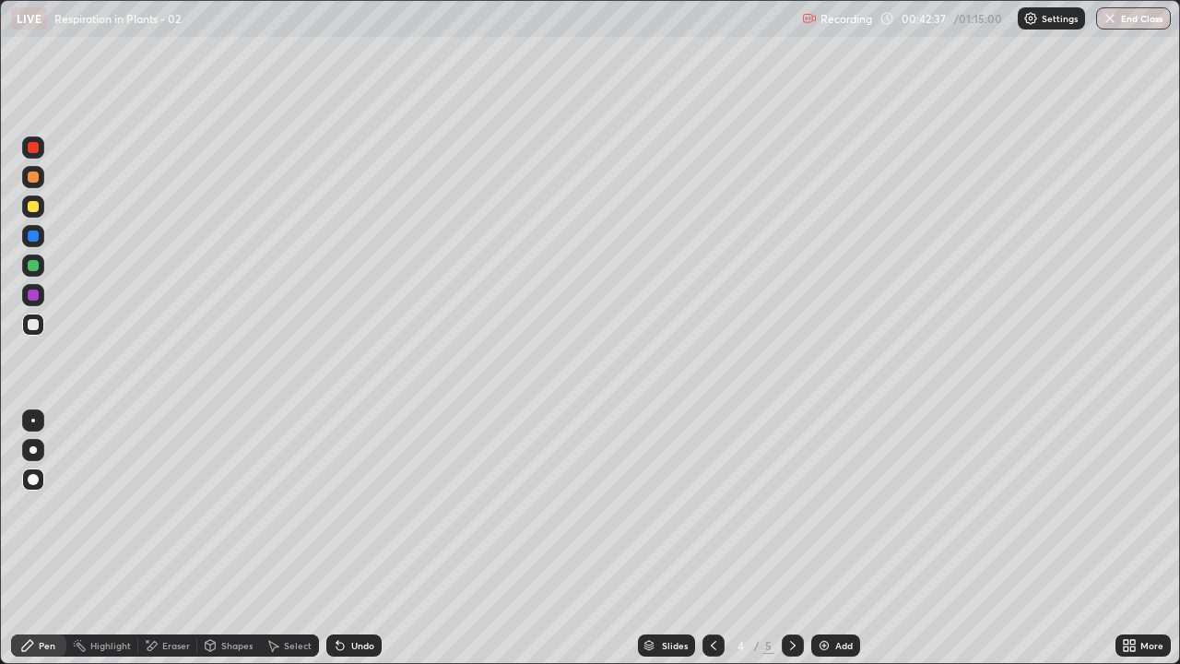
click at [837, 539] on div "Add" at bounding box center [836, 645] width 49 height 22
click at [38, 180] on div at bounding box center [33, 177] width 11 height 11
click at [336, 539] on icon at bounding box center [340, 645] width 15 height 15
click at [338, 539] on div "Undo" at bounding box center [353, 645] width 55 height 22
click at [337, 539] on icon at bounding box center [338, 642] width 2 height 2
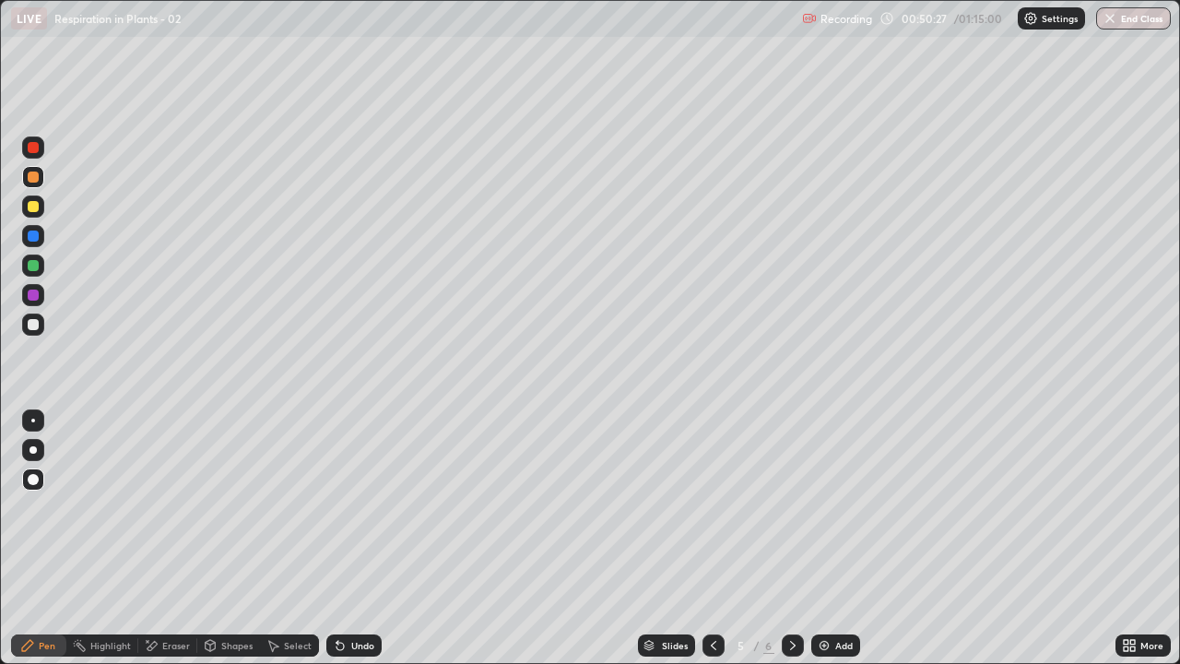
click at [37, 325] on div at bounding box center [33, 324] width 11 height 11
click at [34, 209] on div at bounding box center [33, 206] width 11 height 11
click at [34, 268] on div at bounding box center [33, 265] width 11 height 11
click at [339, 539] on icon at bounding box center [340, 646] width 7 height 7
click at [343, 539] on icon at bounding box center [340, 645] width 15 height 15
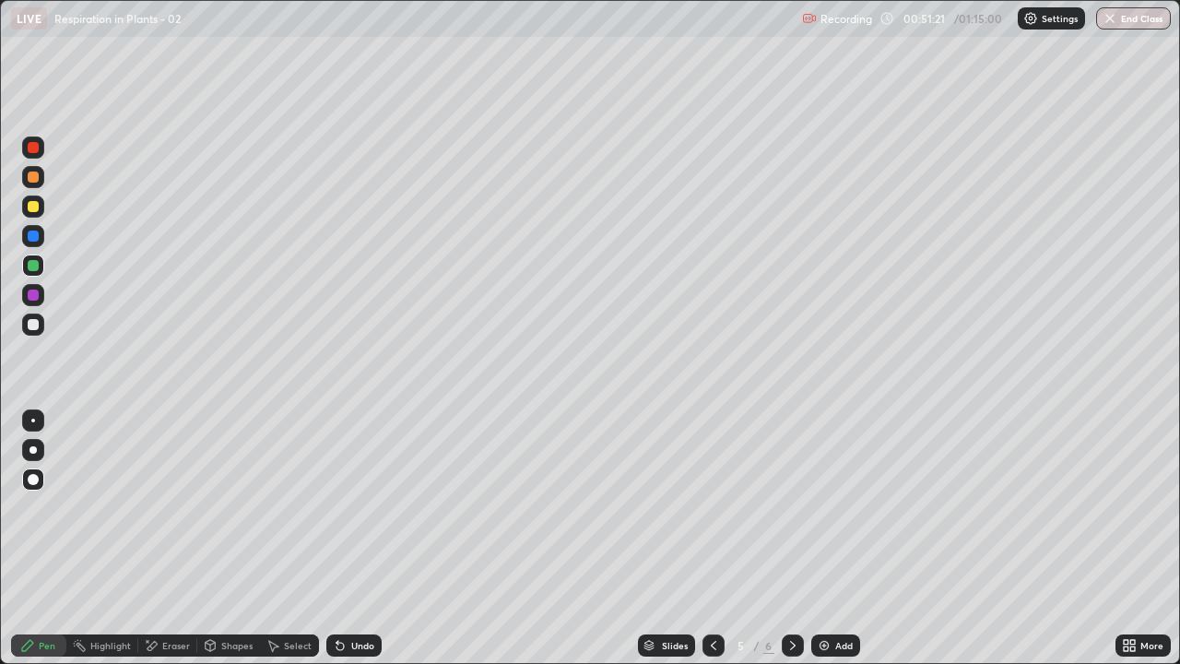
click at [337, 539] on icon at bounding box center [338, 642] width 2 height 2
click at [37, 327] on div at bounding box center [33, 324] width 11 height 11
click at [34, 236] on div at bounding box center [33, 236] width 11 height 11
click at [34, 207] on div at bounding box center [33, 206] width 11 height 11
click at [34, 267] on div at bounding box center [33, 265] width 11 height 11
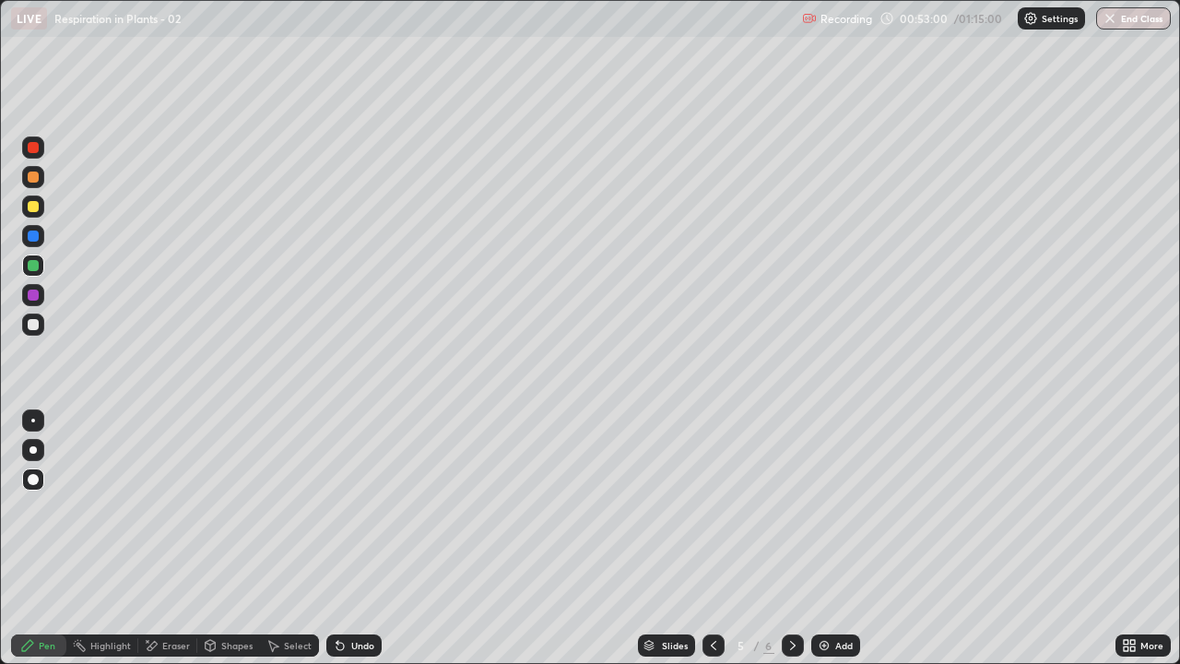
click at [33, 326] on div at bounding box center [33, 324] width 11 height 11
click at [31, 295] on div at bounding box center [33, 295] width 11 height 11
click at [37, 324] on div at bounding box center [33, 324] width 11 height 11
click at [35, 270] on div at bounding box center [33, 265] width 11 height 11
click at [337, 539] on icon at bounding box center [340, 646] width 7 height 7
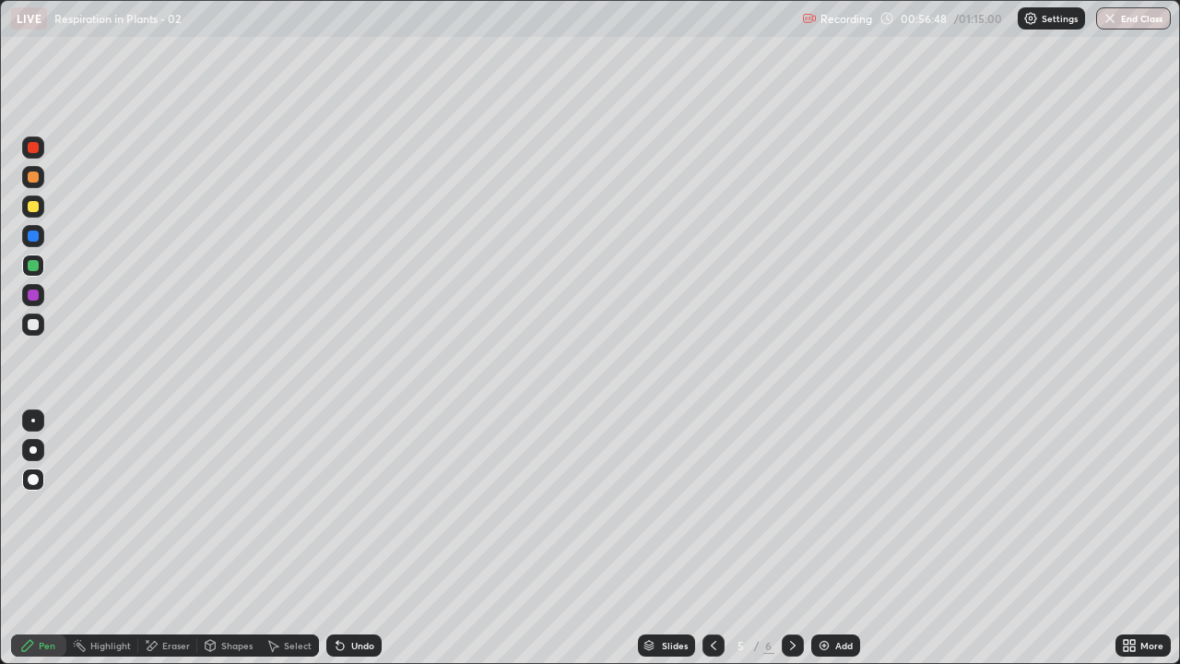
click at [36, 326] on div at bounding box center [33, 324] width 11 height 11
click at [0, 539] on div "Setting up your live class" at bounding box center [590, 332] width 1180 height 664
click at [832, 539] on div "Add" at bounding box center [836, 645] width 49 height 22
click at [34, 177] on div at bounding box center [33, 177] width 11 height 11
click at [339, 539] on icon at bounding box center [340, 646] width 7 height 7
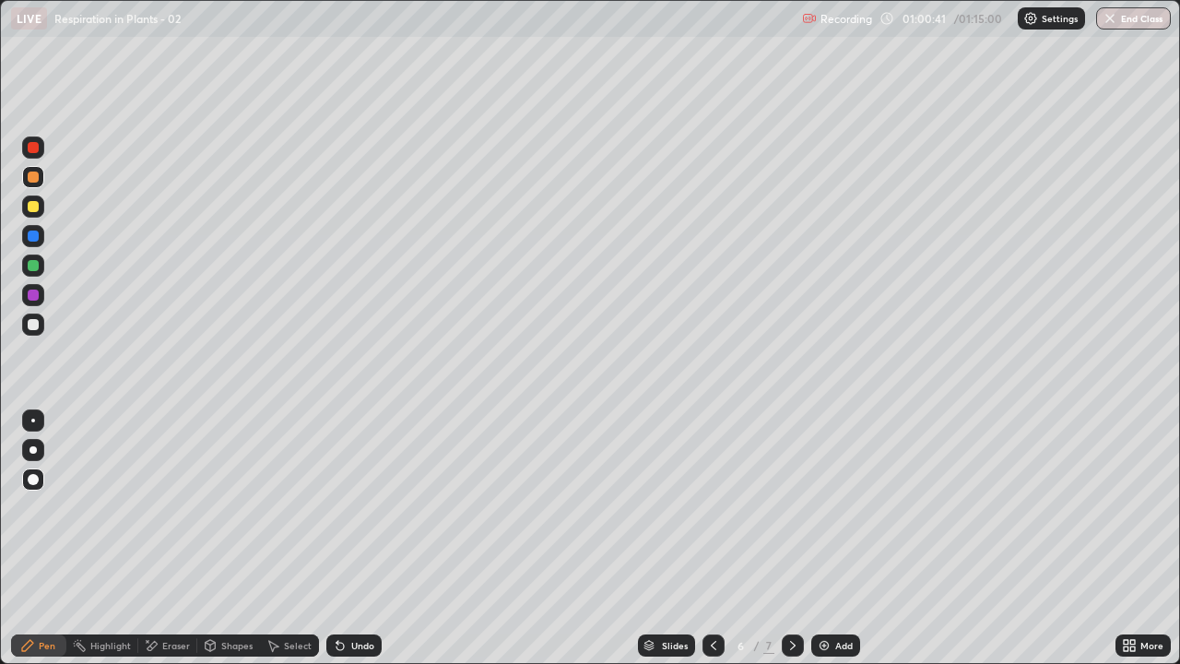
click at [41, 325] on div at bounding box center [33, 325] width 22 height 22
